Goal: Find specific fact: Find specific fact

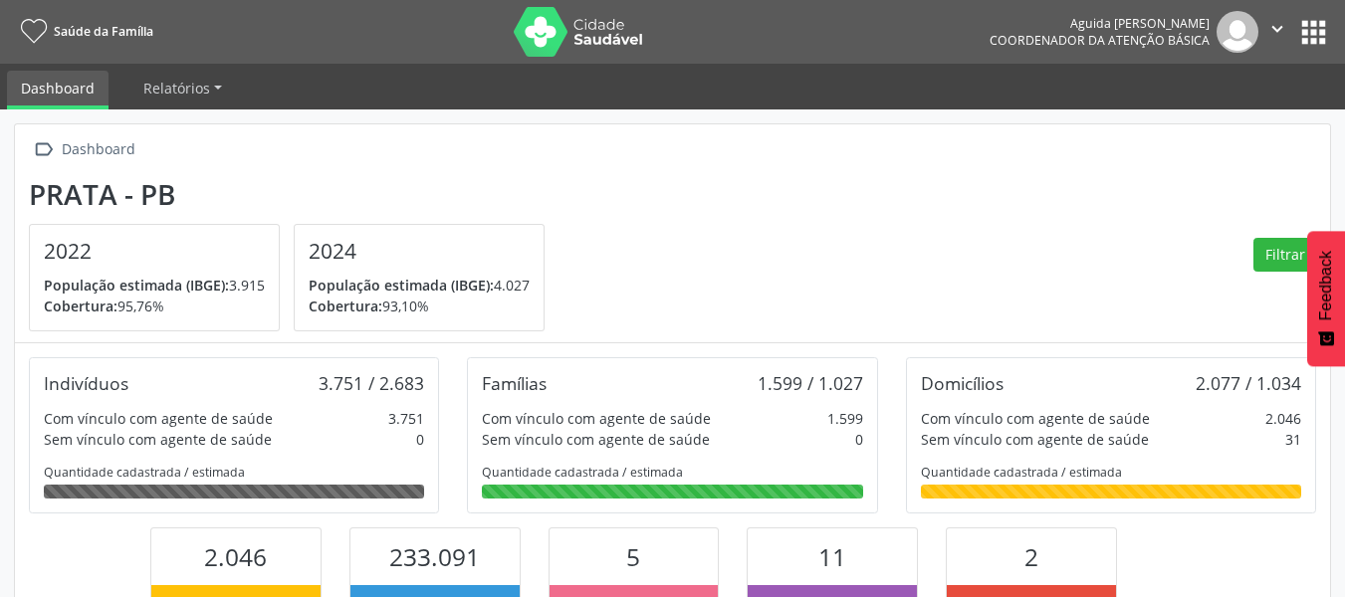
scroll to position [331, 439]
click at [1306, 41] on button "apps" at bounding box center [1313, 32] width 35 height 35
click at [1337, 39] on nav "Saúde da Família Aguida [PERSON_NAME] Coordenador da Atenção Básica  Configura…" at bounding box center [672, 32] width 1345 height 64
click at [1324, 37] on button "apps" at bounding box center [1313, 32] width 35 height 35
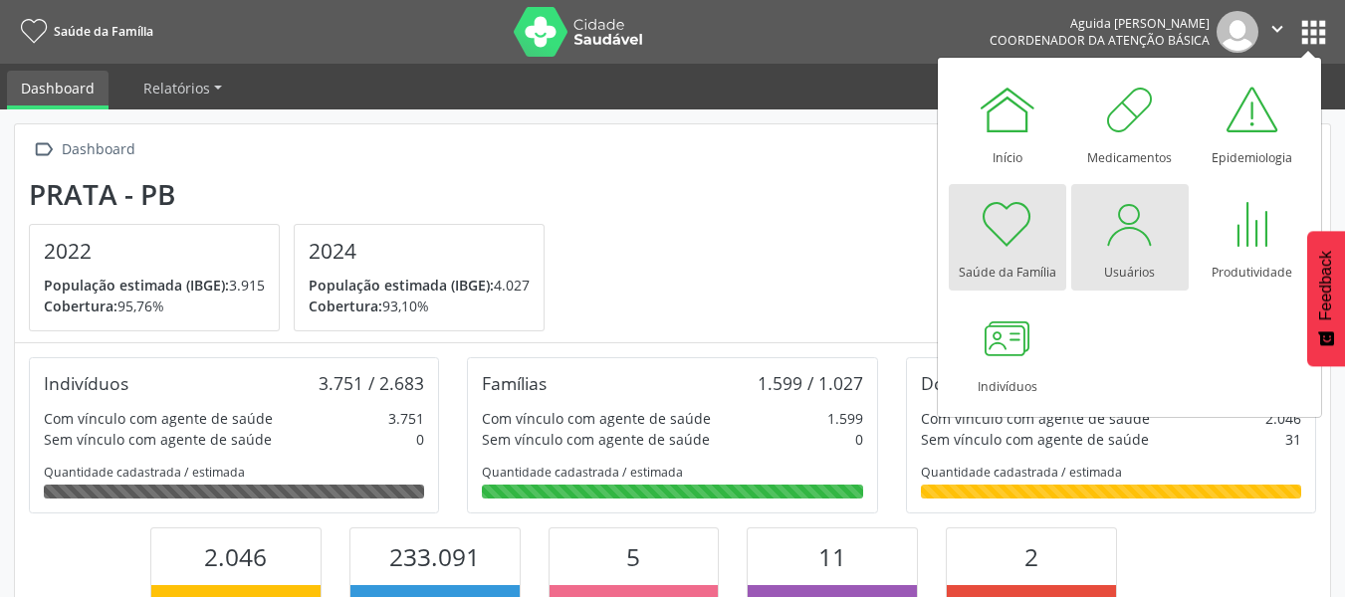
click at [1131, 253] on div at bounding box center [1130, 224] width 60 height 60
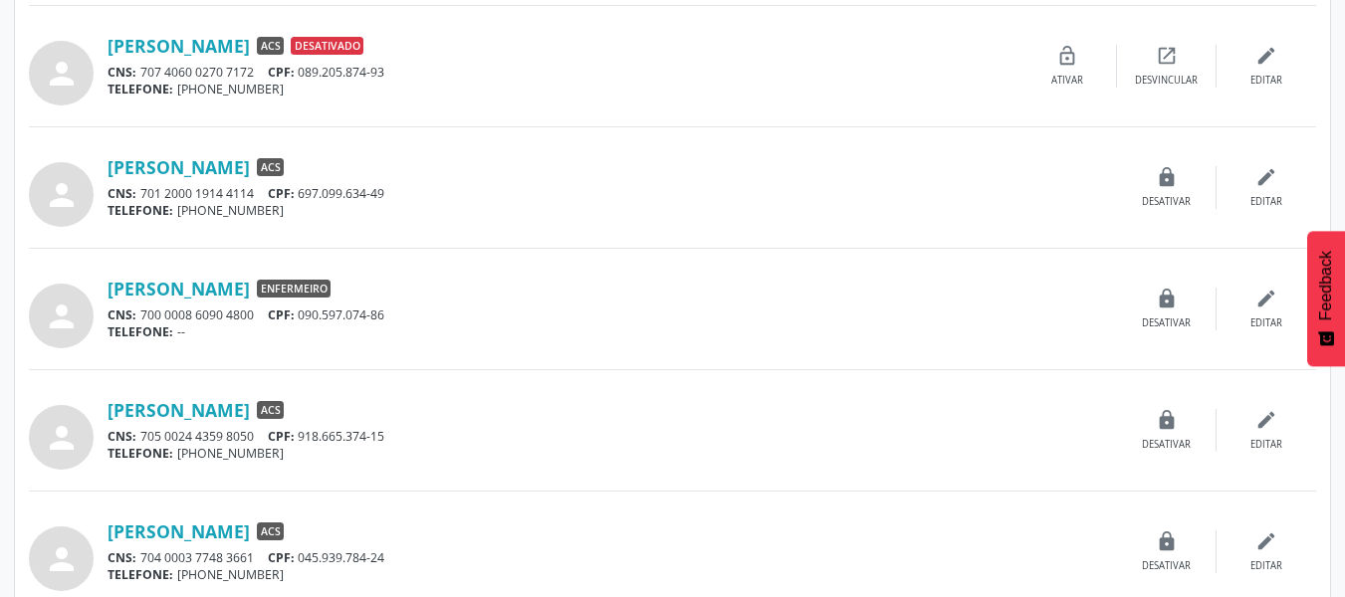
scroll to position [1494, 0]
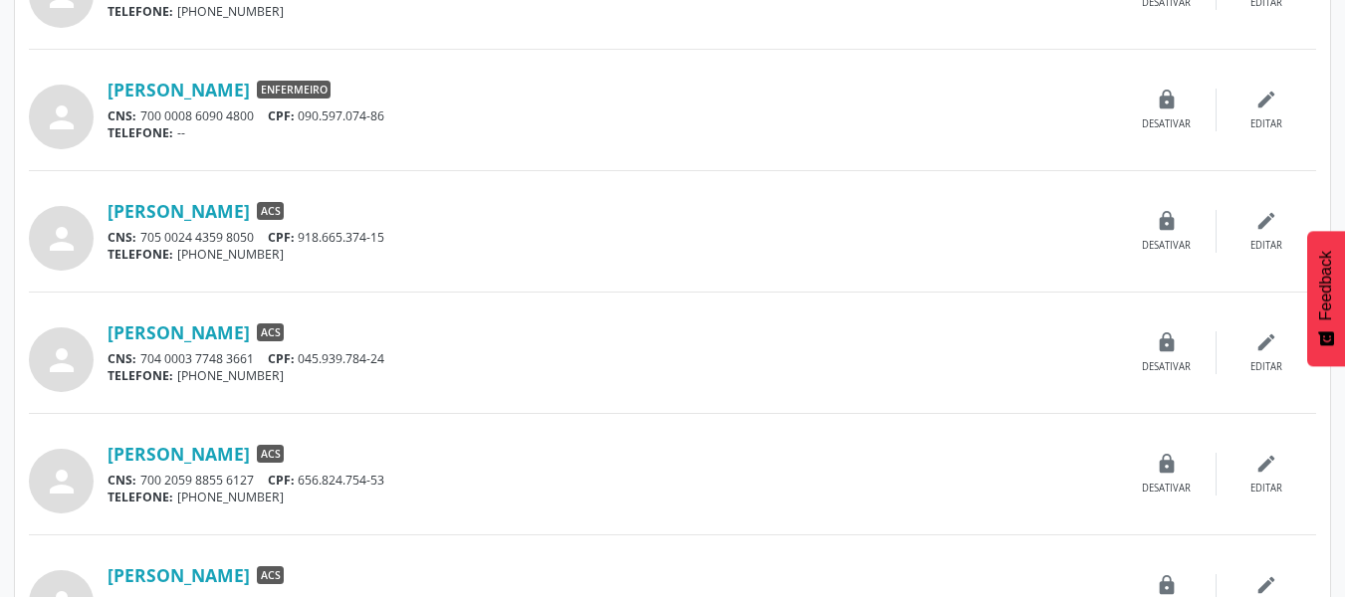
drag, startPoint x: 400, startPoint y: 356, endPoint x: 307, endPoint y: 359, distance: 93.6
click at [307, 359] on div "CNS: 704 0003 7748 3661 CPF: 045.939.784-24" at bounding box center [613, 359] width 1010 height 17
copy div "045.939.784-24"
